Goal: Transaction & Acquisition: Purchase product/service

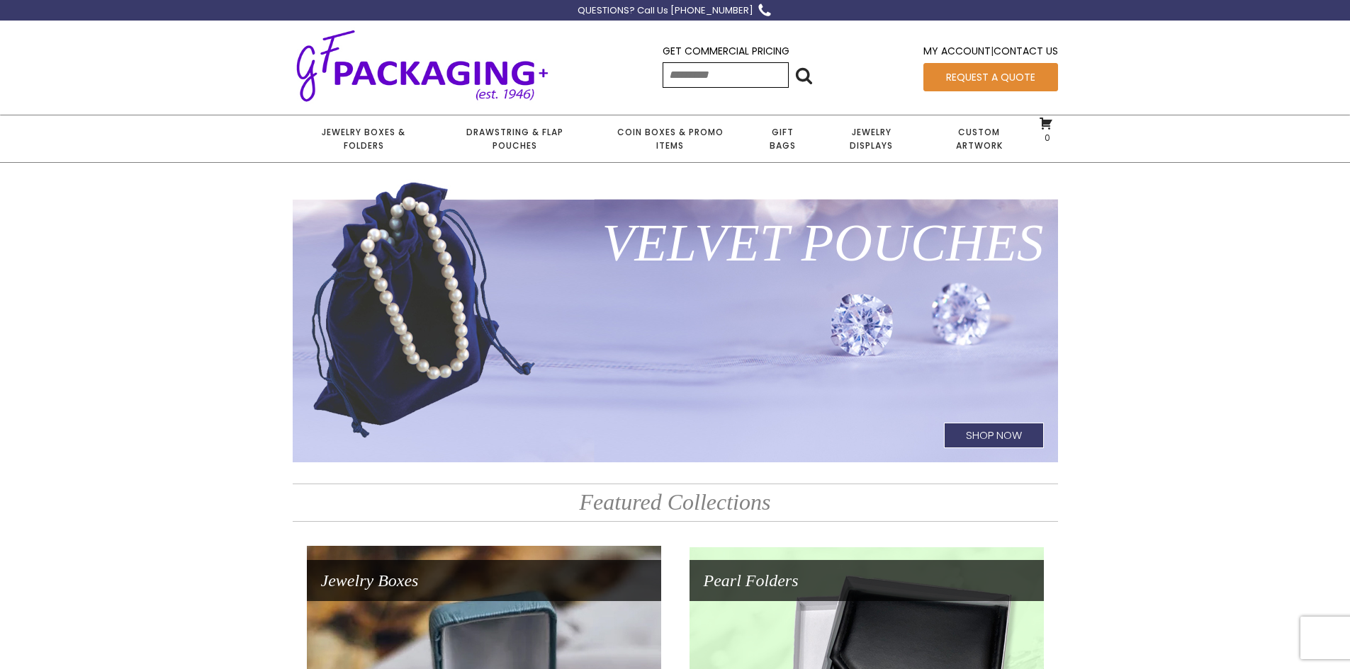
click at [687, 72] on input "Search for:" at bounding box center [725, 75] width 126 height 26
type input "*****"
click input "******" at bounding box center [0, 0] width 0 height 0
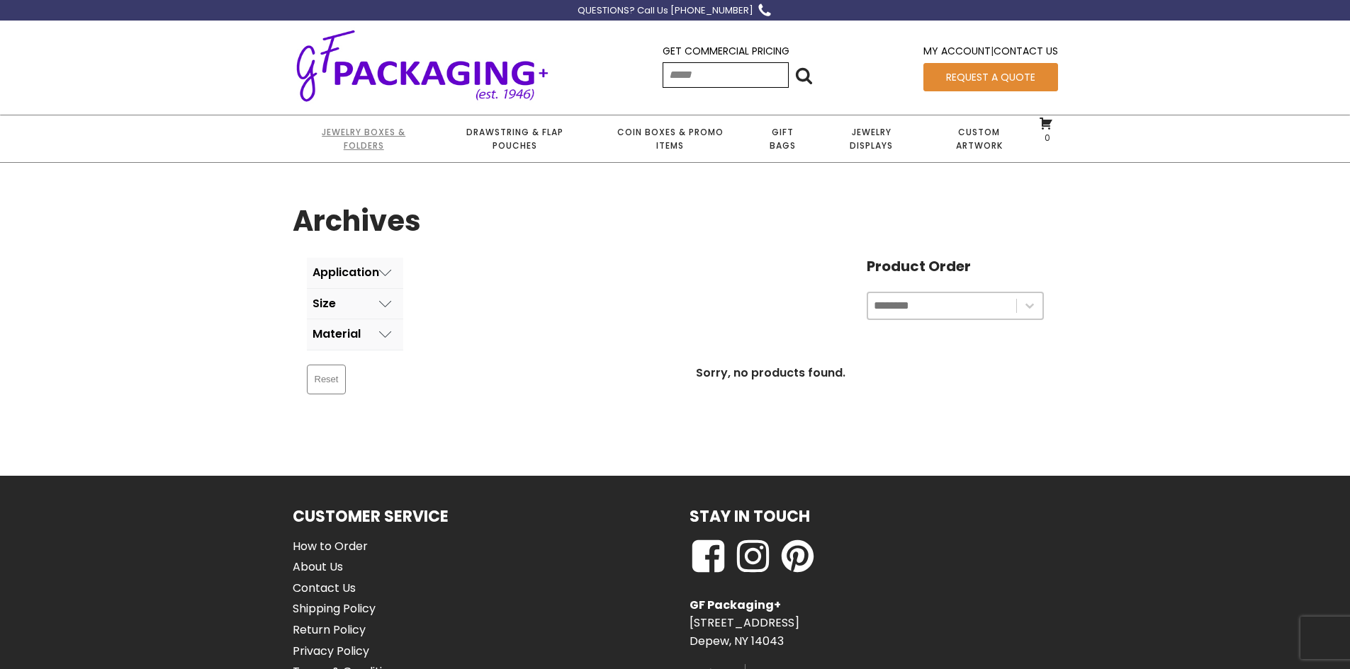
click at [376, 135] on link "Jewelry Boxes & Folders" at bounding box center [364, 138] width 142 height 47
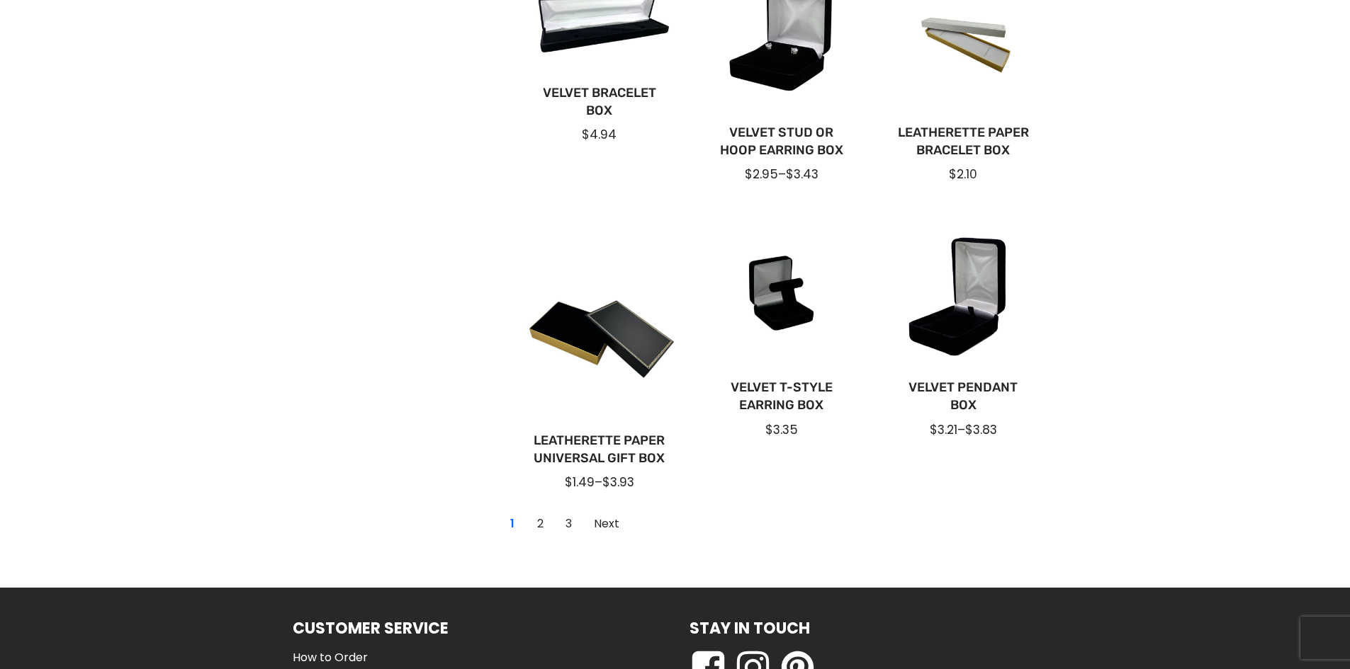
scroll to position [921, 0]
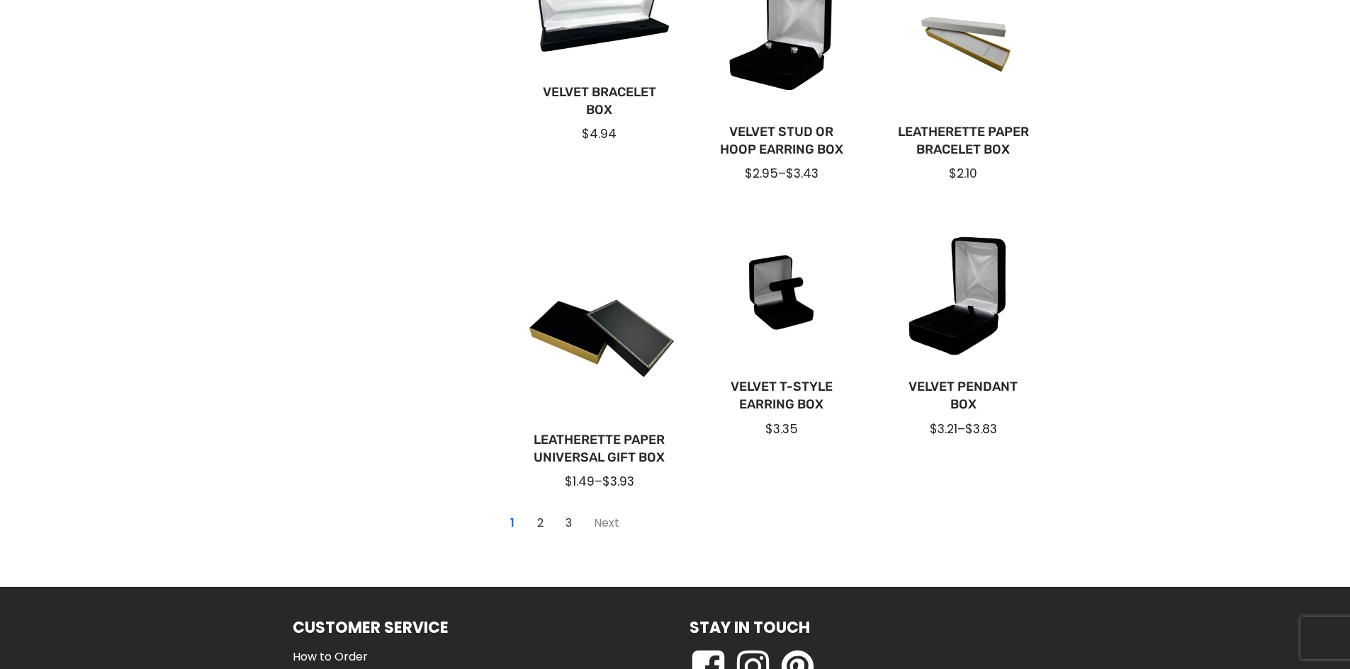
click at [598, 524] on link "Next" at bounding box center [606, 523] width 41 height 23
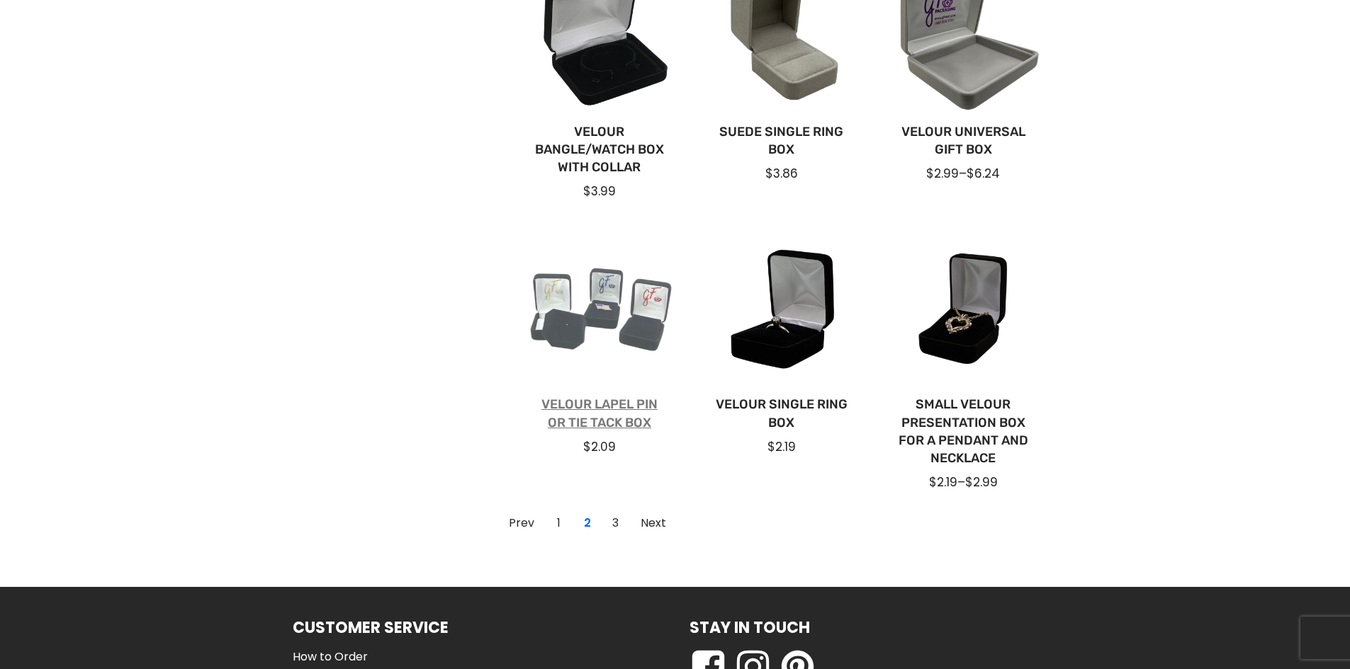
click at [633, 407] on link "Velour Lapel Pin or Tie Tack Box" at bounding box center [599, 413] width 137 height 35
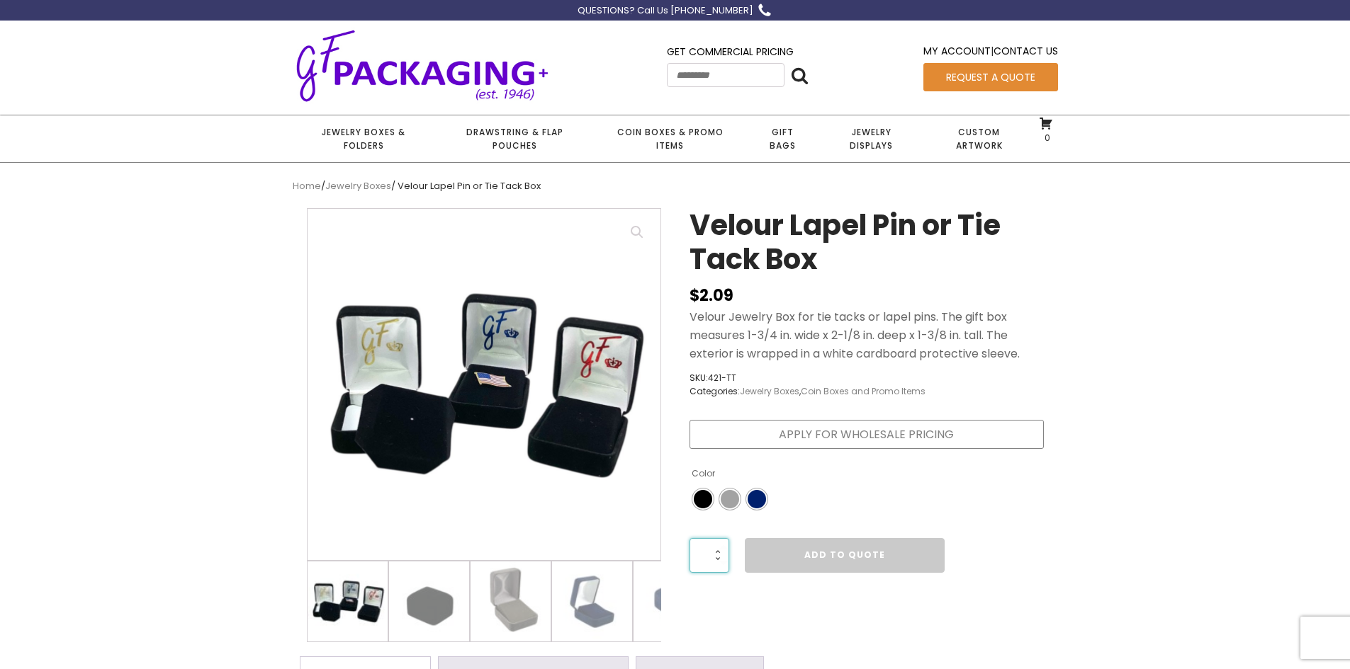
click at [716, 553] on input "*" at bounding box center [709, 555] width 40 height 34
click at [434, 621] on img at bounding box center [429, 602] width 80 height 80
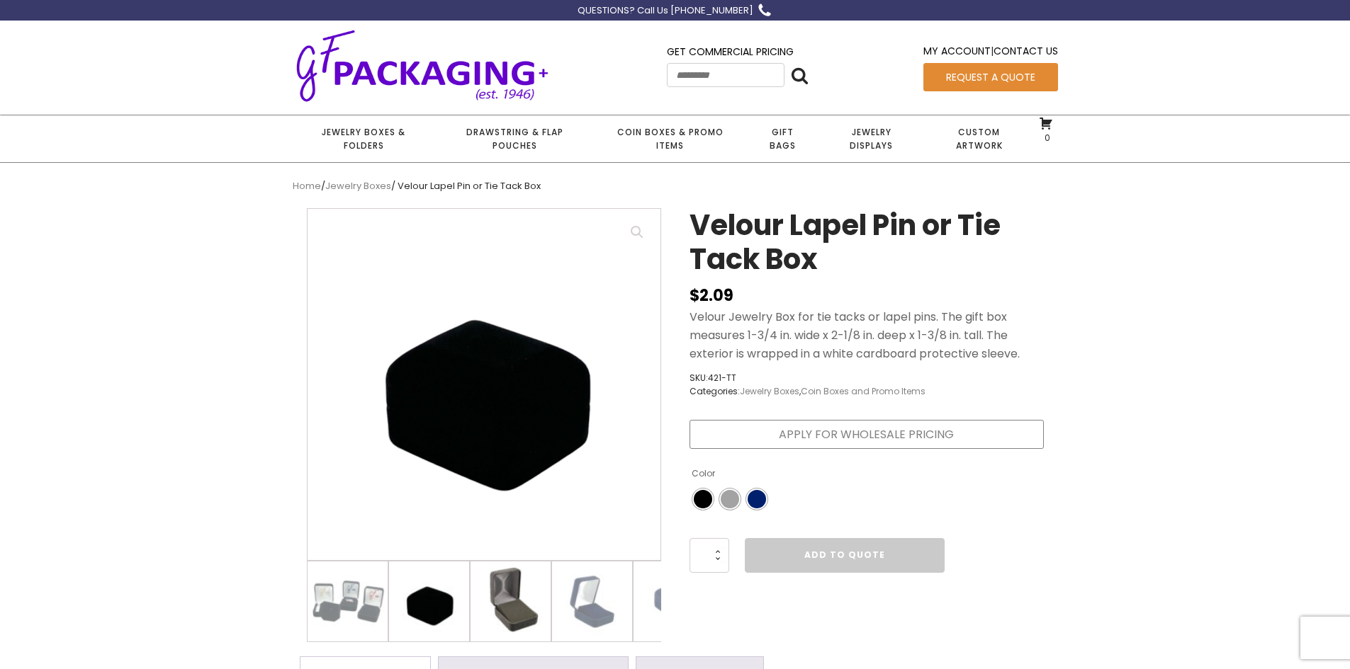
click at [507, 612] on img at bounding box center [510, 602] width 80 height 80
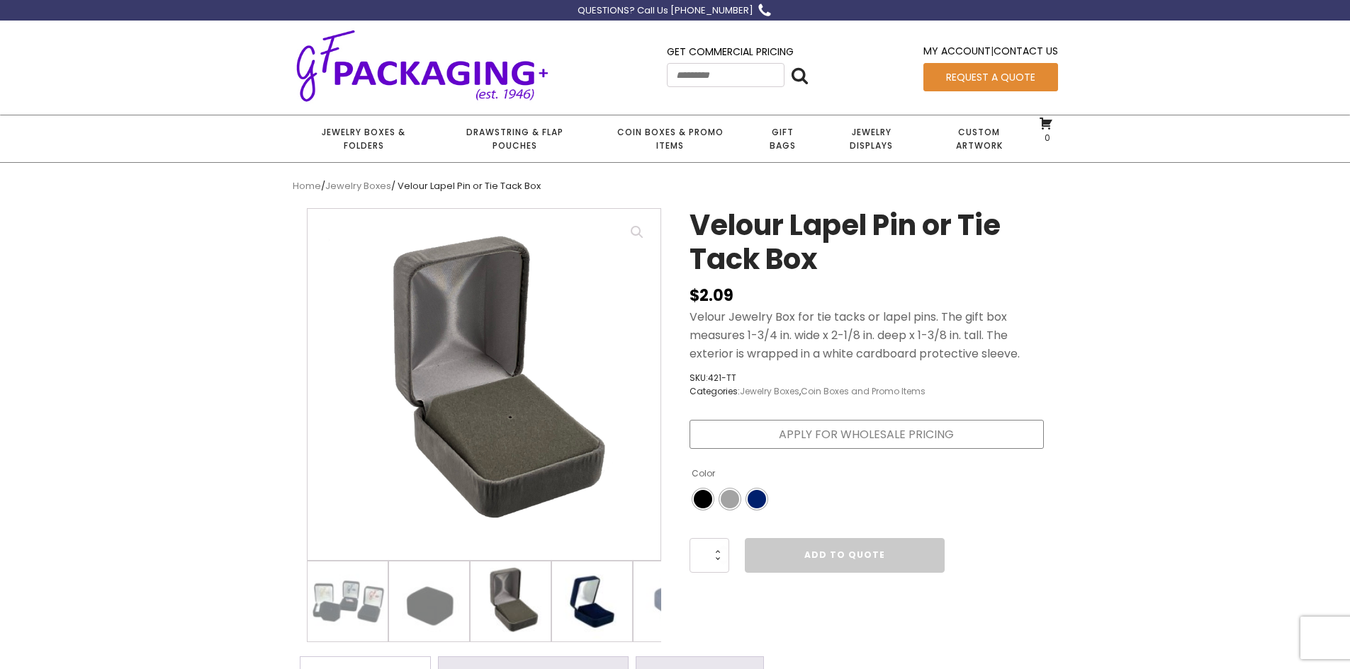
click at [613, 621] on img at bounding box center [592, 602] width 80 height 80
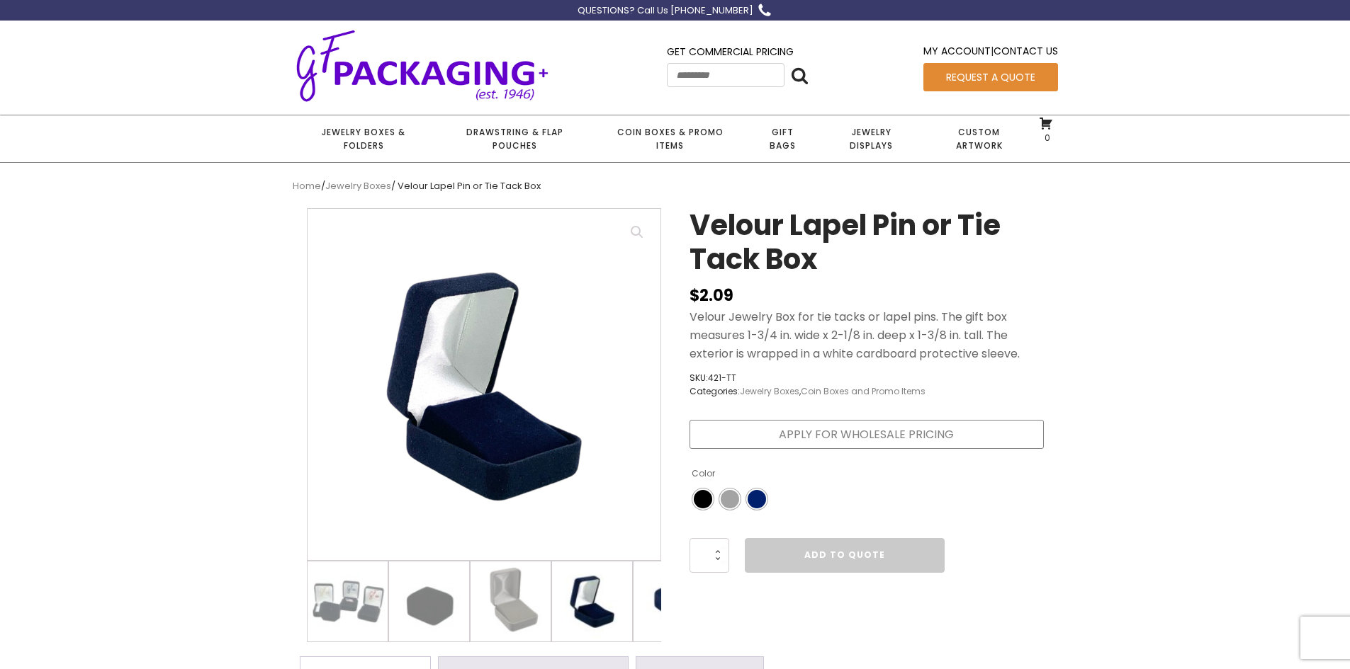
click at [655, 611] on img at bounding box center [673, 602] width 80 height 80
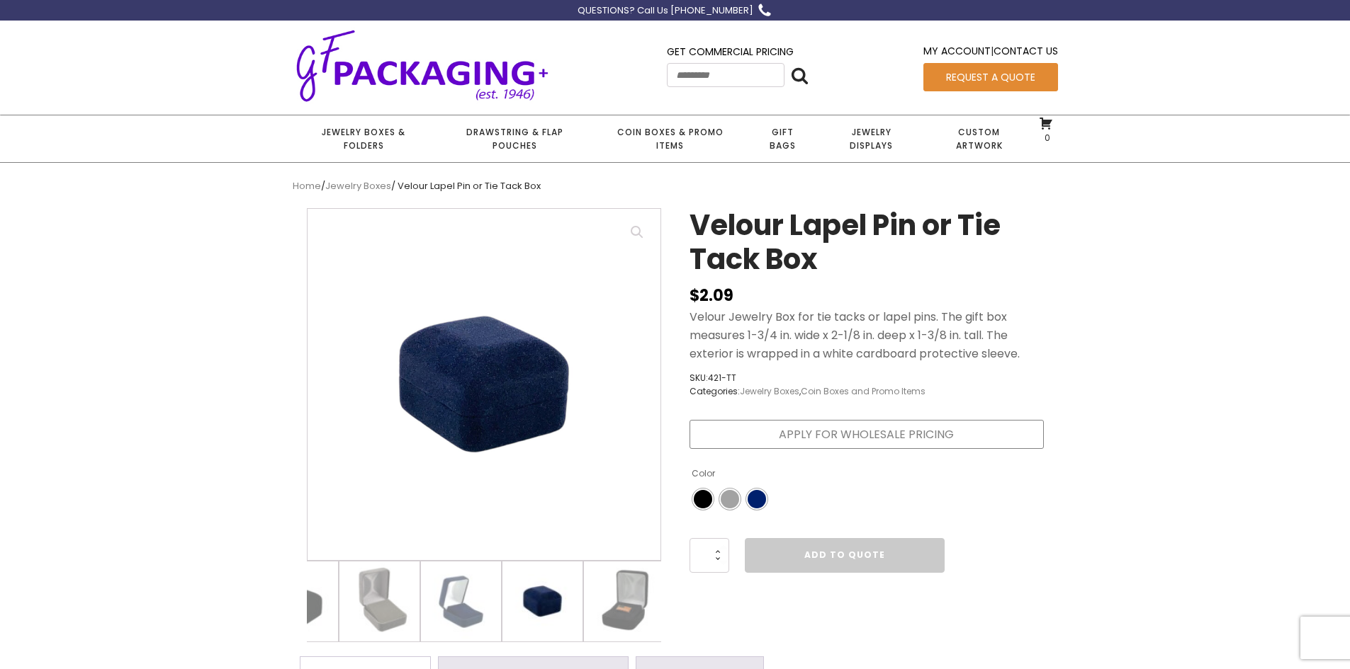
scroll to position [0, 135]
click at [627, 602] on img at bounding box center [620, 602] width 80 height 80
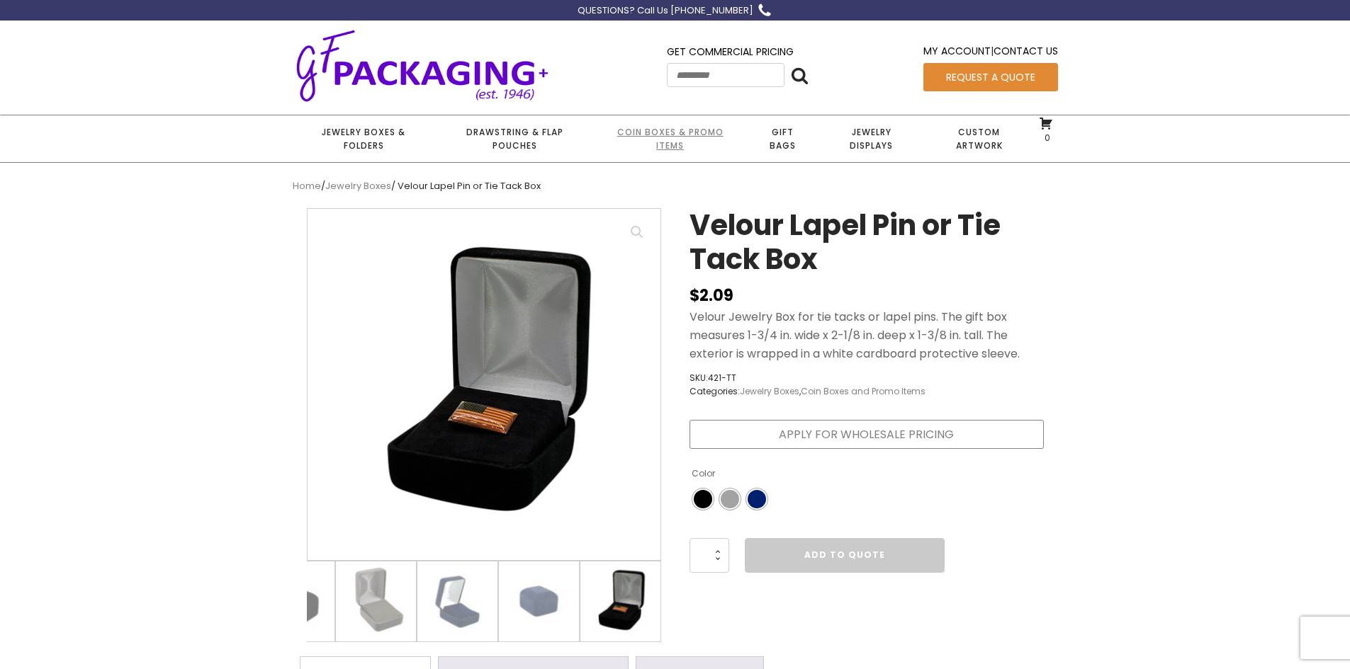
click at [670, 133] on link "Coin Boxes & Promo Items" at bounding box center [670, 138] width 152 height 47
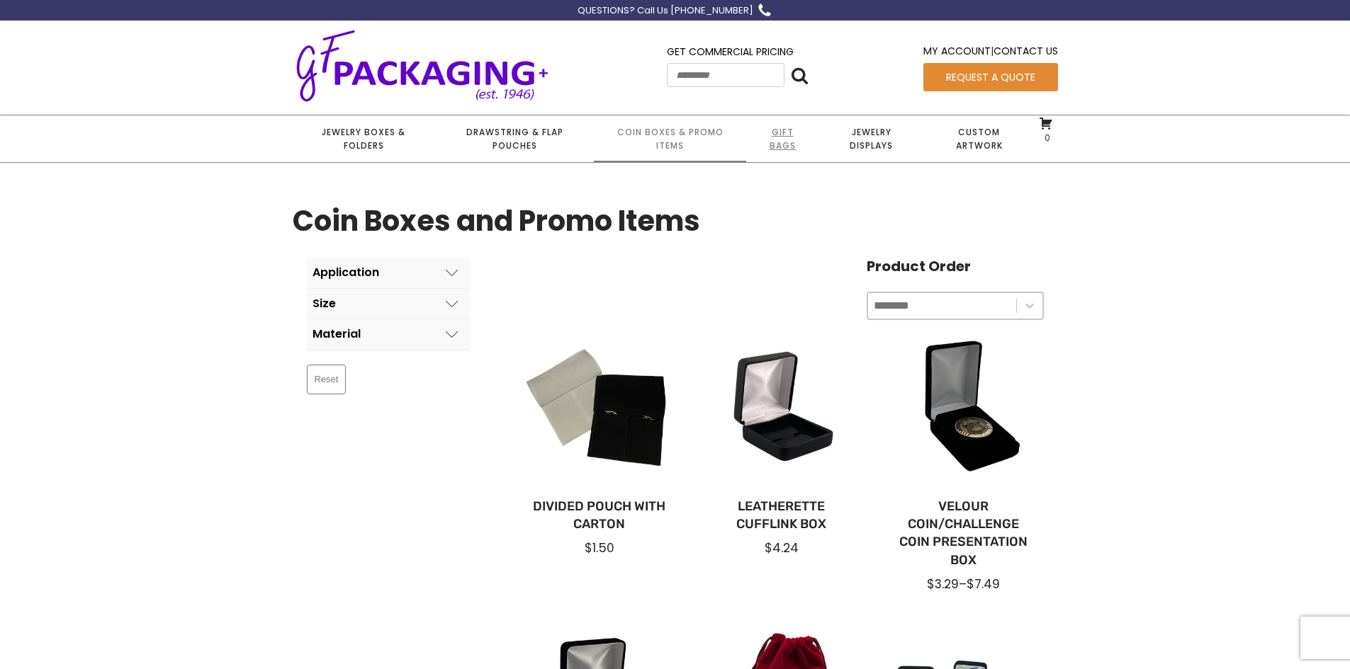
click at [786, 142] on link "Gift Bags" at bounding box center [782, 138] width 73 height 47
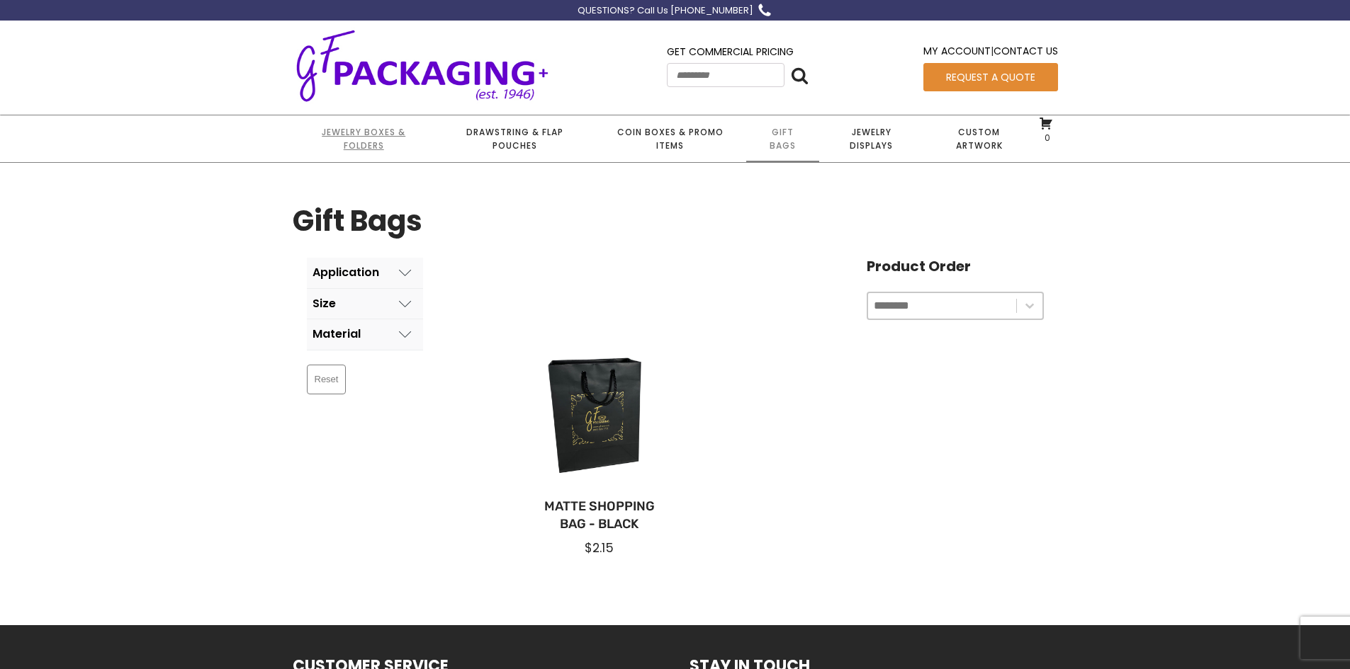
click at [361, 145] on link "Jewelry Boxes & Folders" at bounding box center [364, 138] width 142 height 47
